Goal: Find specific page/section: Find specific page/section

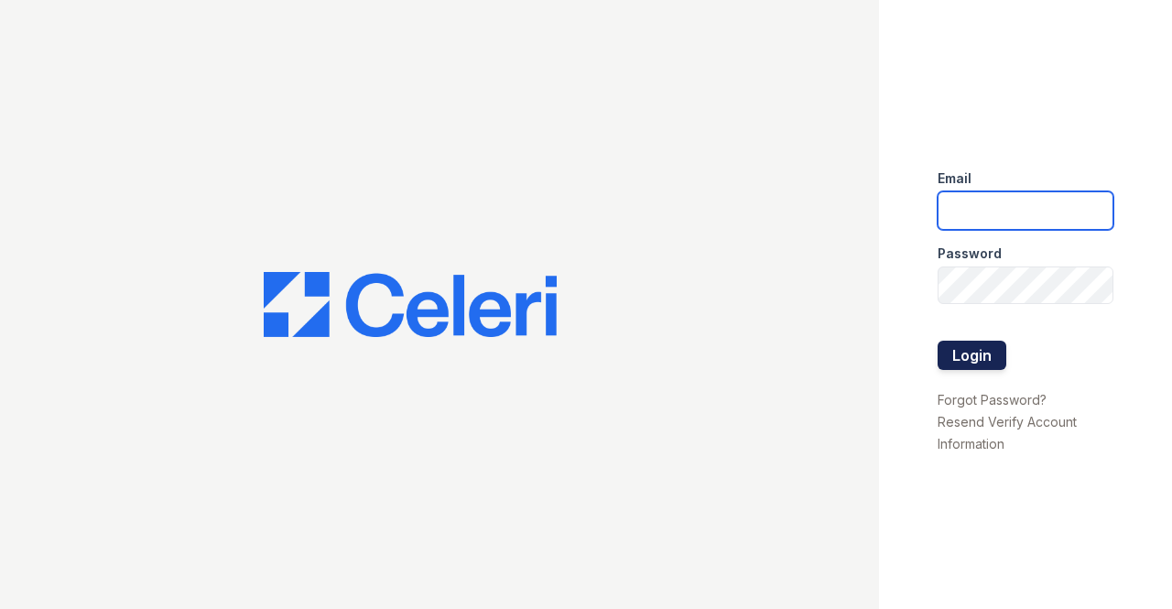
type input "[EMAIL_ADDRESS][DOMAIN_NAME]"
click at [965, 354] on button "Login" at bounding box center [972, 355] width 69 height 29
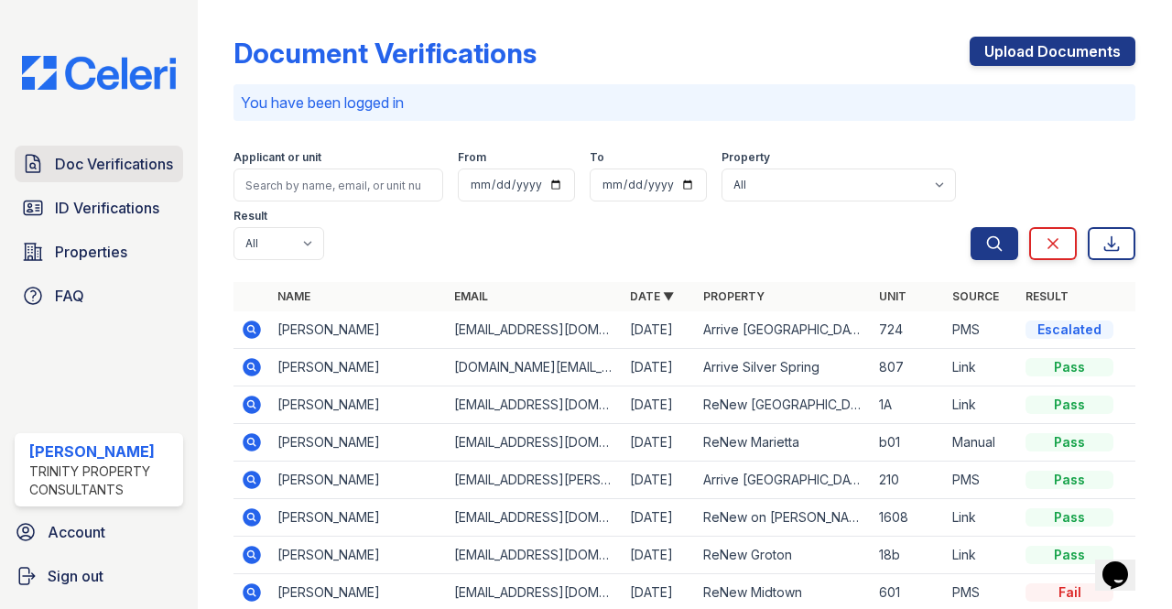
click at [119, 157] on span "Doc Verifications" at bounding box center [114, 164] width 118 height 22
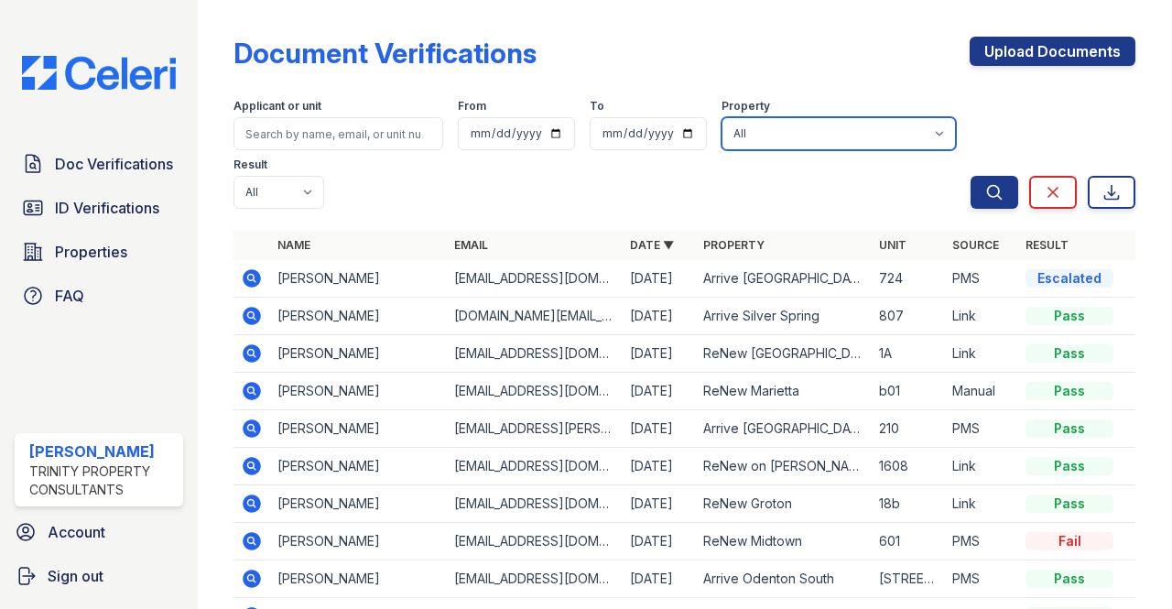
click at [773, 129] on select "All 888 at Grand Hope Park Alturas Andrews Alturas Cedar Hills Alturas Eleventh…" at bounding box center [839, 133] width 234 height 33
select select "47"
click at [722, 117] on select "All 888 at Grand Hope Park Alturas Andrews Alturas Cedar Hills Alturas Eleventh…" at bounding box center [839, 133] width 234 height 33
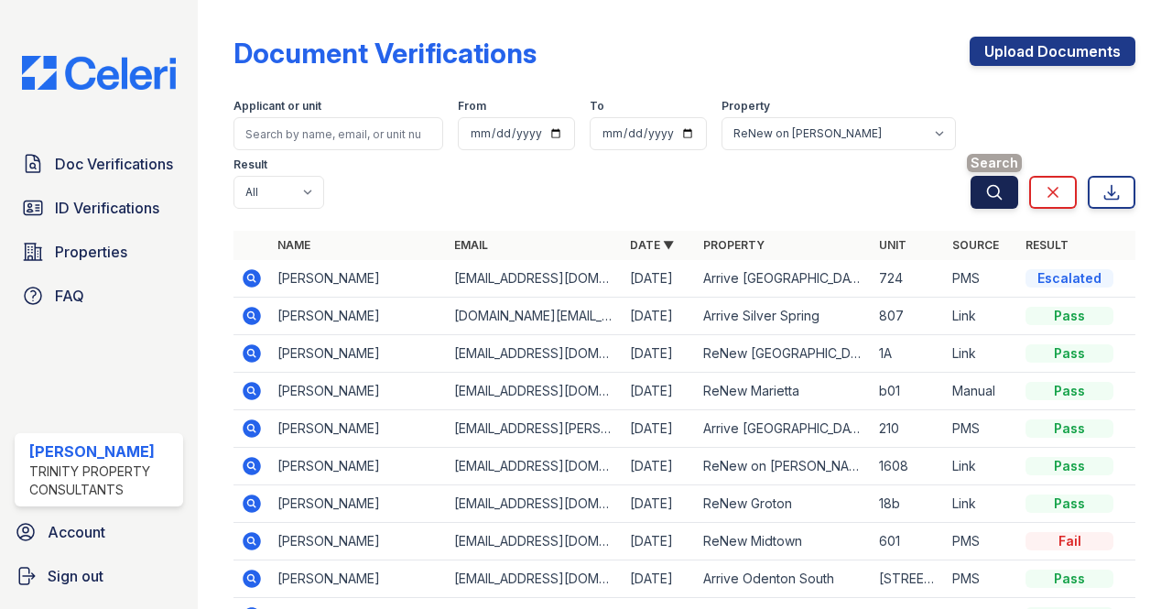
click at [971, 184] on button "Search" at bounding box center [995, 192] width 48 height 33
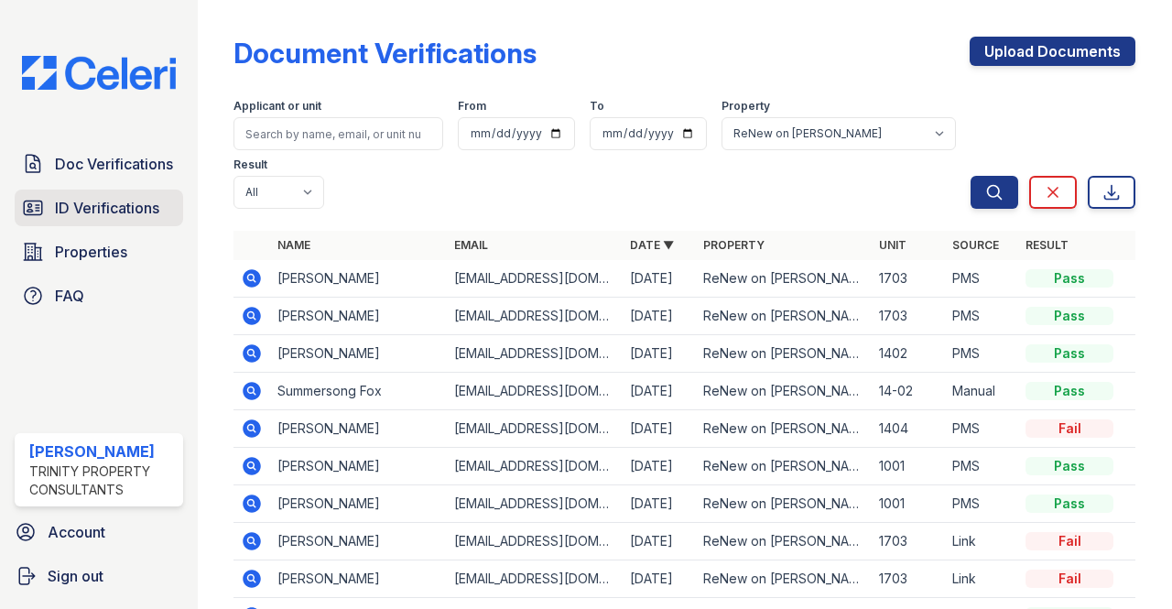
click at [98, 210] on span "ID Verifications" at bounding box center [107, 208] width 104 height 22
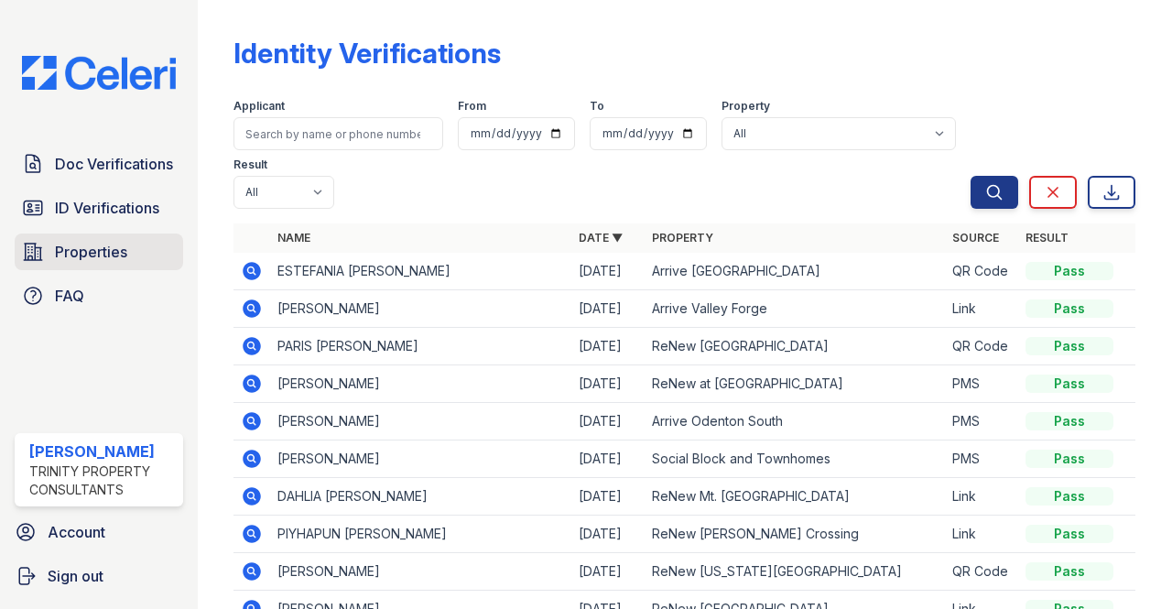
click at [102, 242] on span "Properties" at bounding box center [91, 252] width 72 height 22
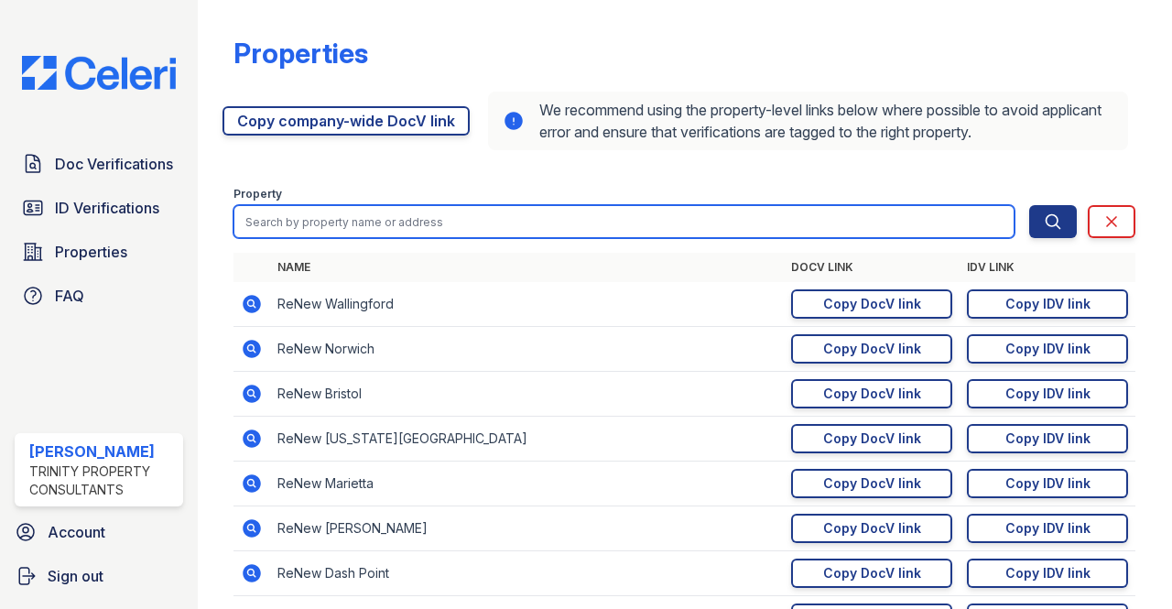
click at [421, 222] on input "search" at bounding box center [624, 221] width 781 height 33
type input "r"
type input "renew on cantrell"
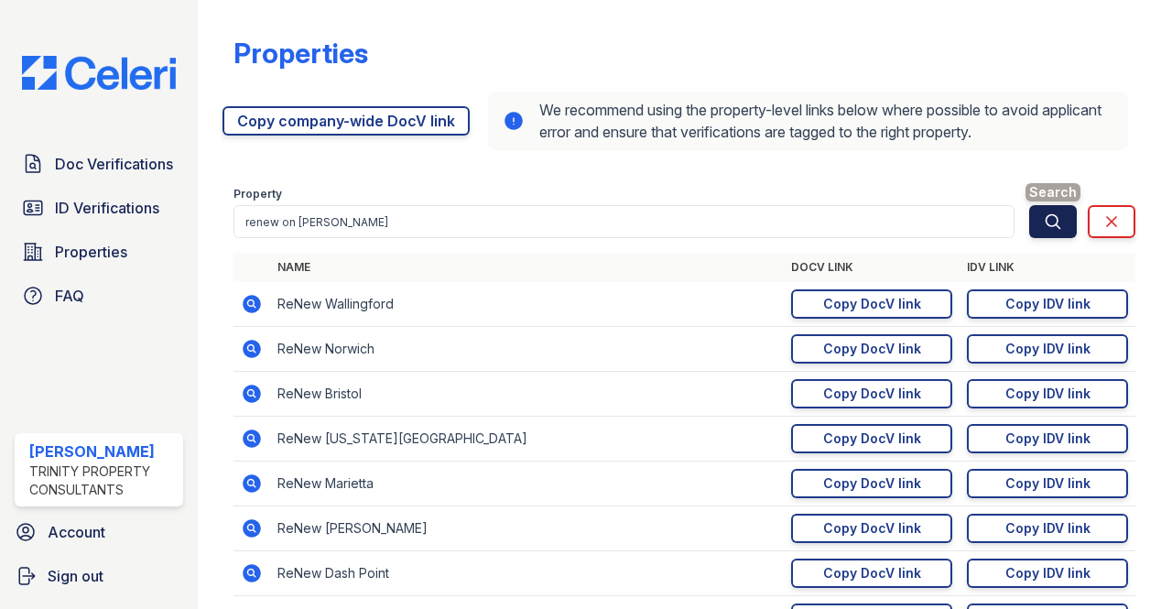
click at [1050, 230] on button "Search" at bounding box center [1054, 221] width 48 height 33
